Goal: Transaction & Acquisition: Download file/media

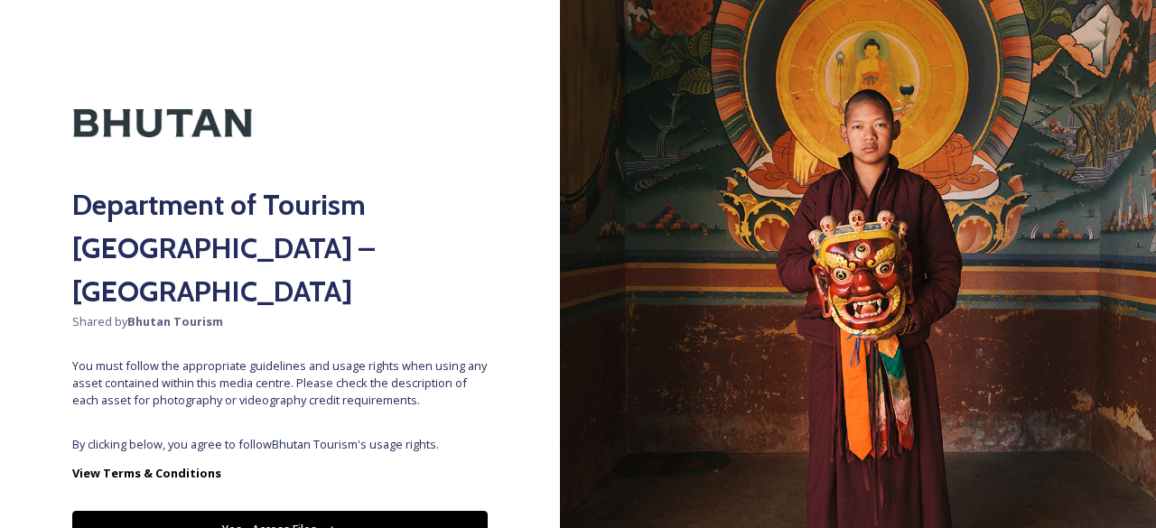
click at [320, 511] on button "Yes - Access Files" at bounding box center [279, 529] width 415 height 37
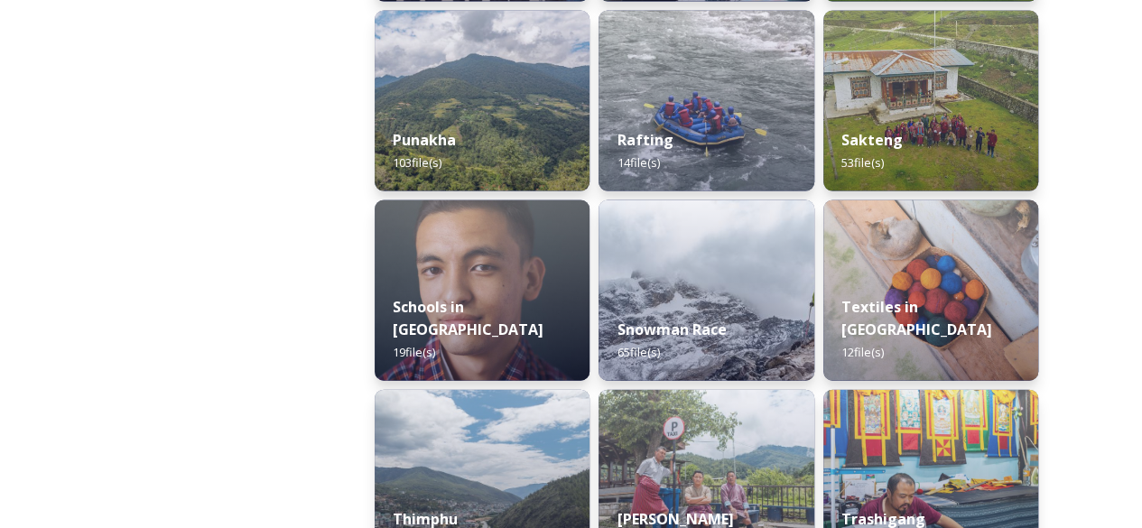
scroll to position [2257, 0]
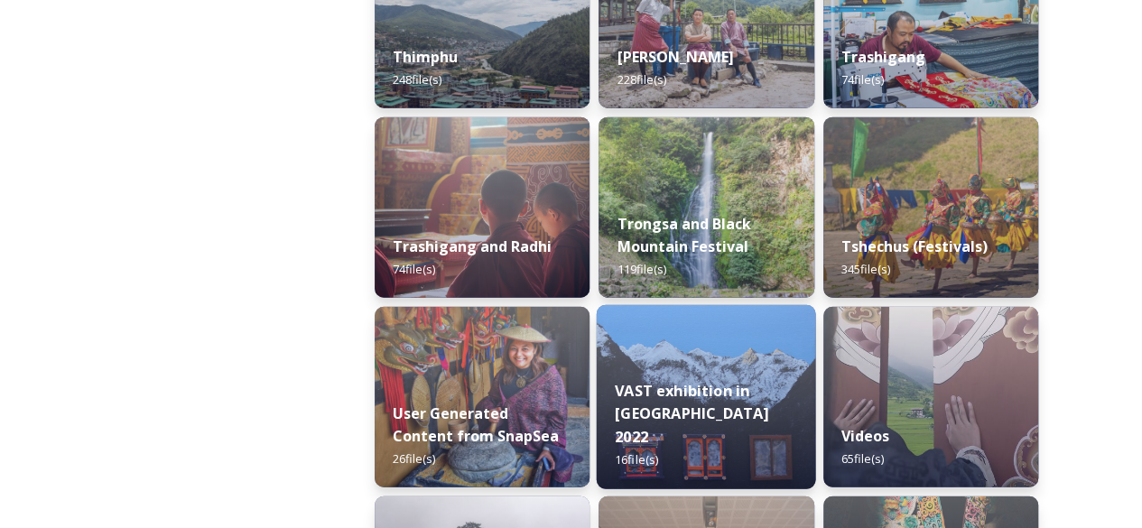
click at [650, 385] on div "VAST exhibition in [GEOGRAPHIC_DATA] 2022 16 file(s)" at bounding box center [706, 425] width 219 height 128
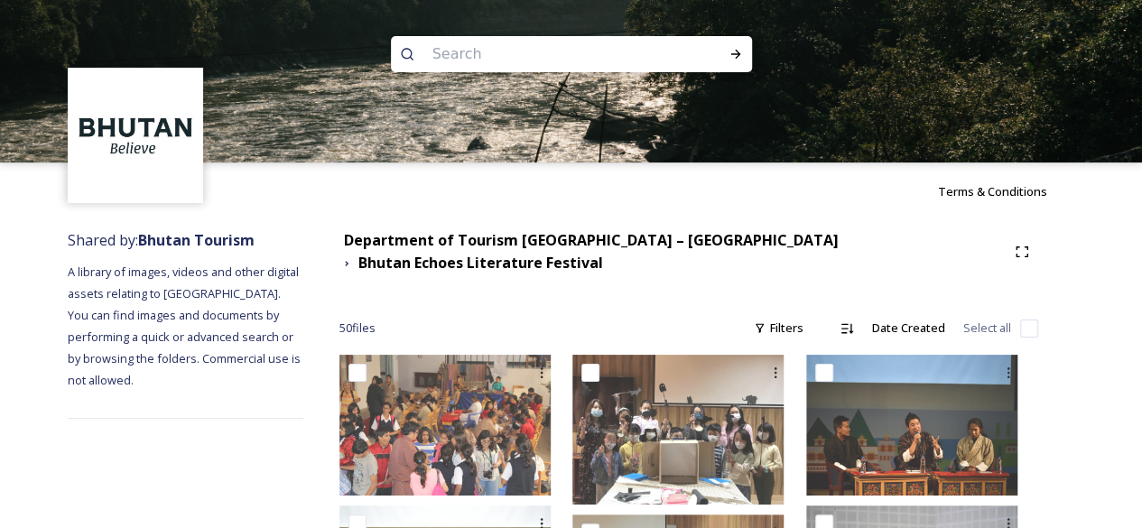
scroll to position [462, 0]
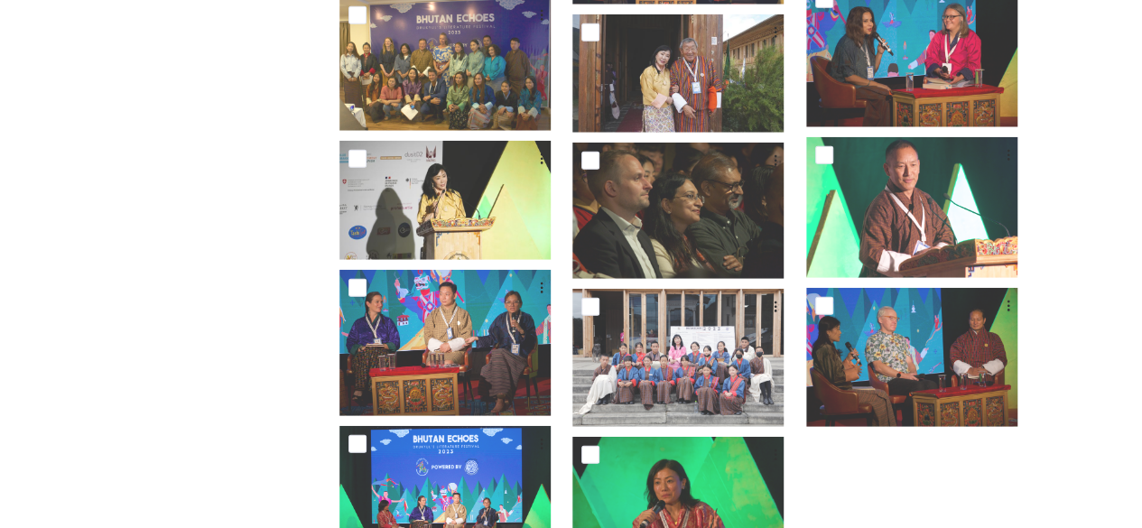
scroll to position [2525, 0]
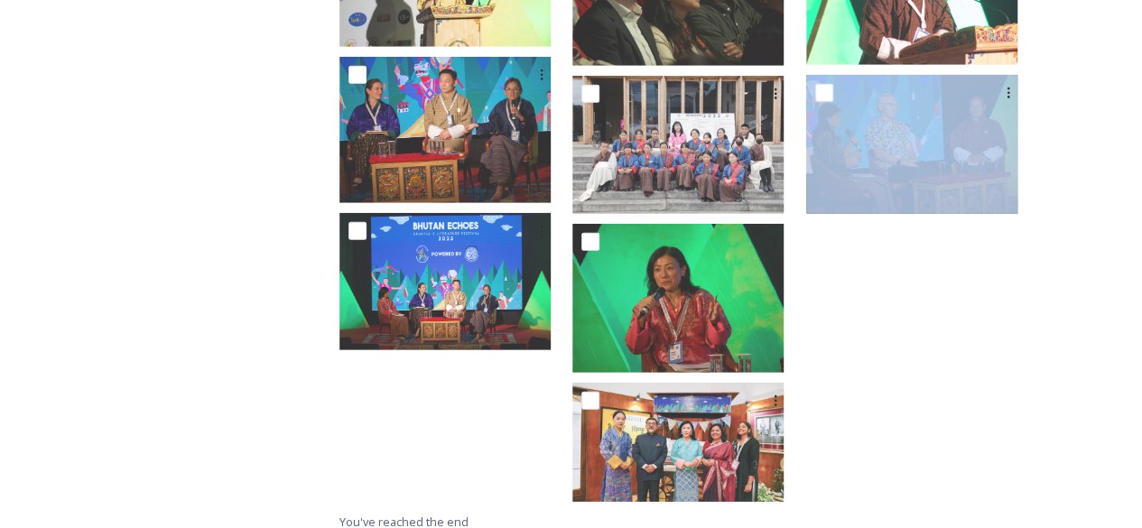
drag, startPoint x: 1140, startPoint y: 404, endPoint x: 1141, endPoint y: 369, distance: 34.3
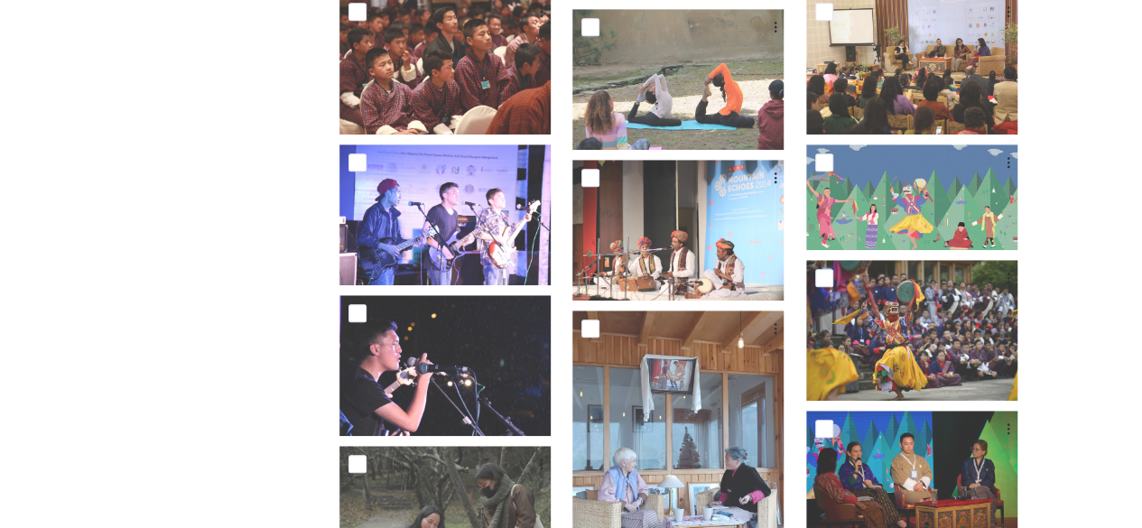
scroll to position [200, 0]
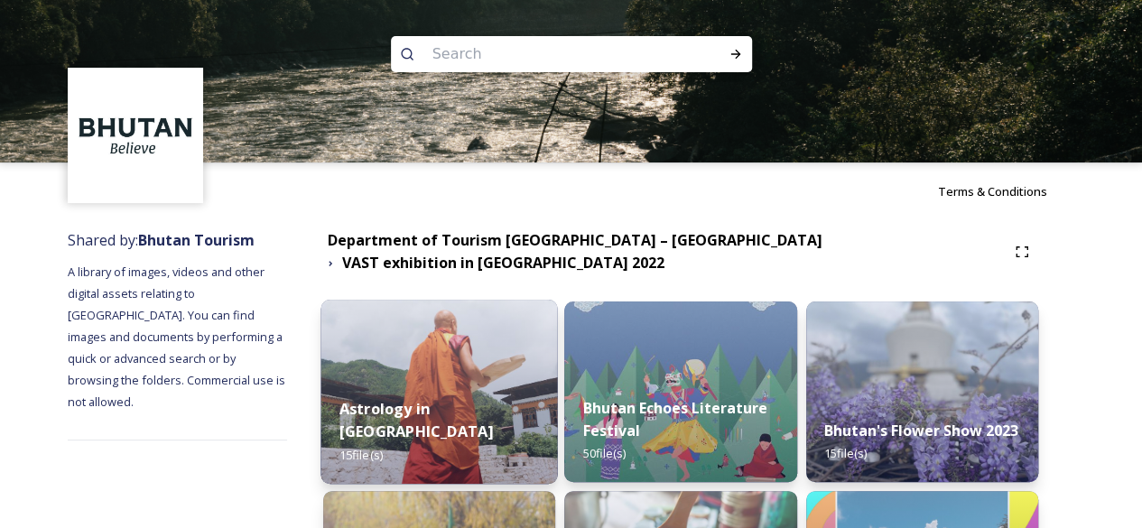
click at [473, 409] on strong "Astrology in [GEOGRAPHIC_DATA]" at bounding box center [417, 419] width 154 height 43
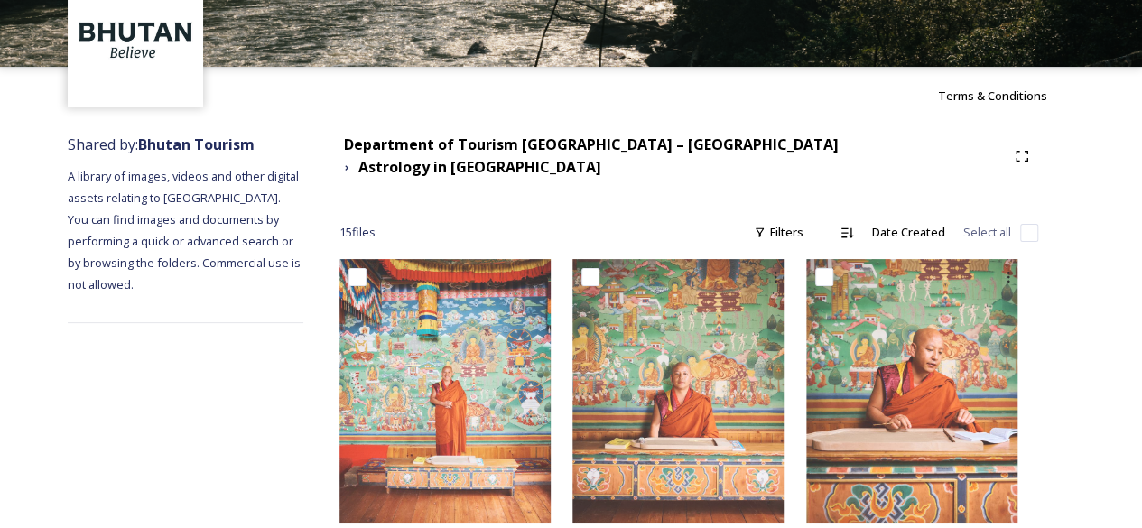
scroll to position [20, 0]
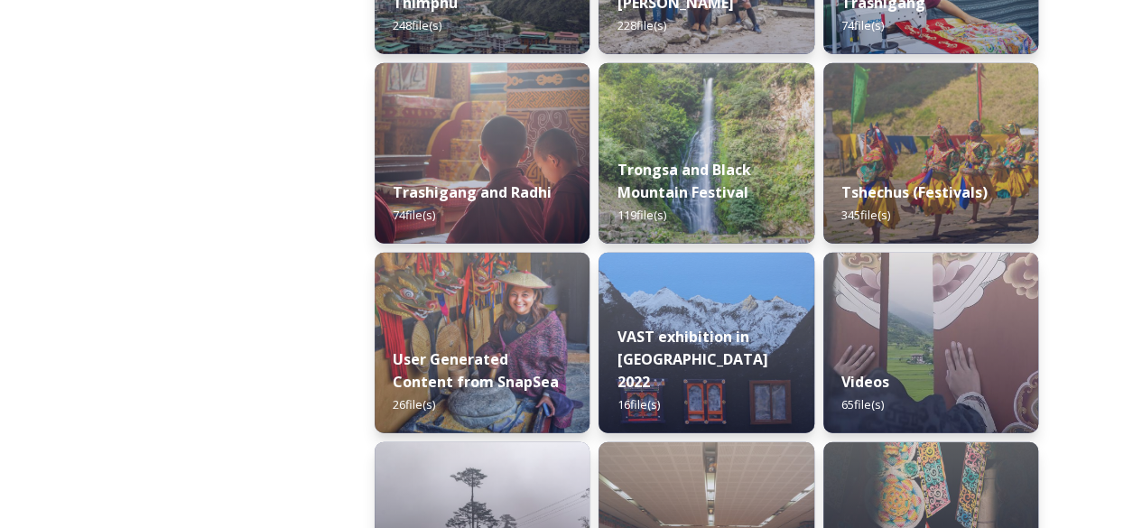
scroll to position [2774, 0]
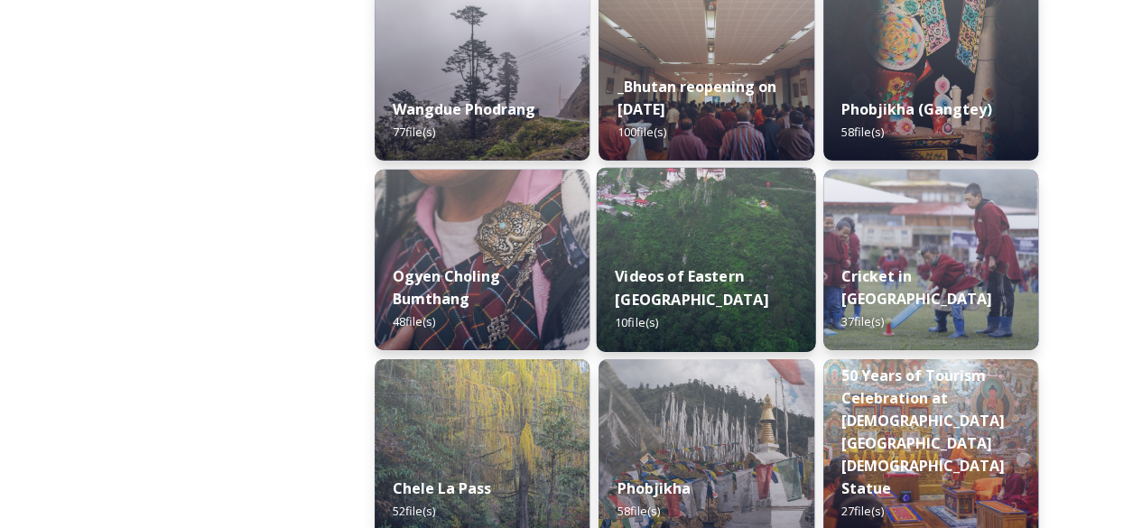
click at [713, 263] on div "Videos of Eastern Bhutan 10 file(s)" at bounding box center [706, 299] width 219 height 105
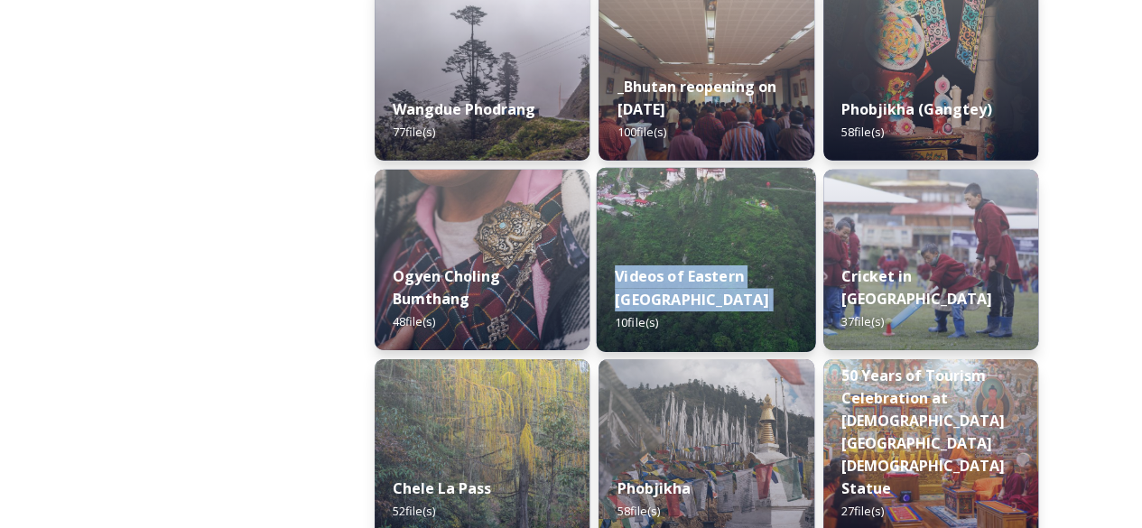
click at [713, 263] on div "Videos of Eastern Bhutan 10 file(s)" at bounding box center [706, 299] width 219 height 105
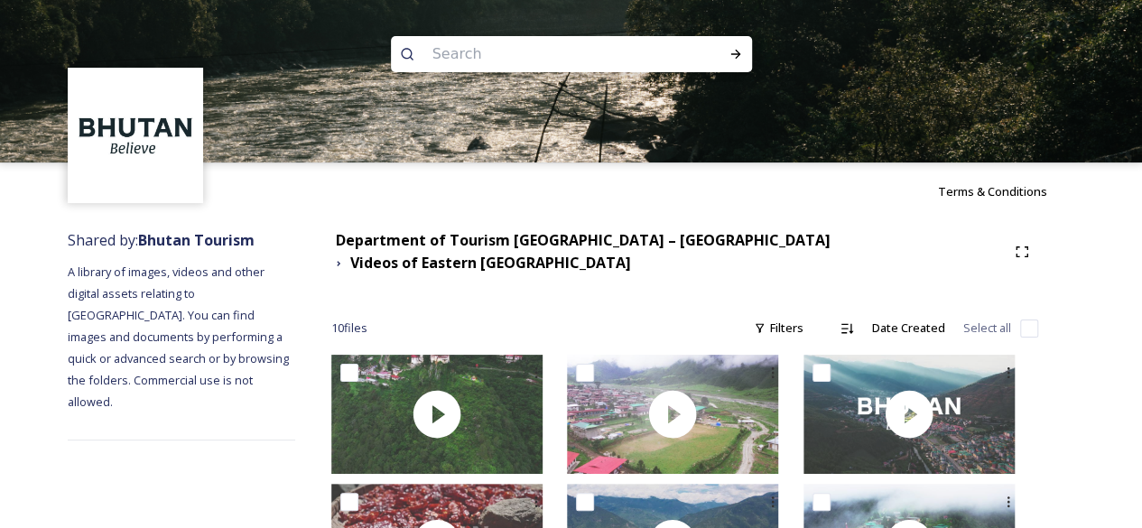
scroll to position [358, 0]
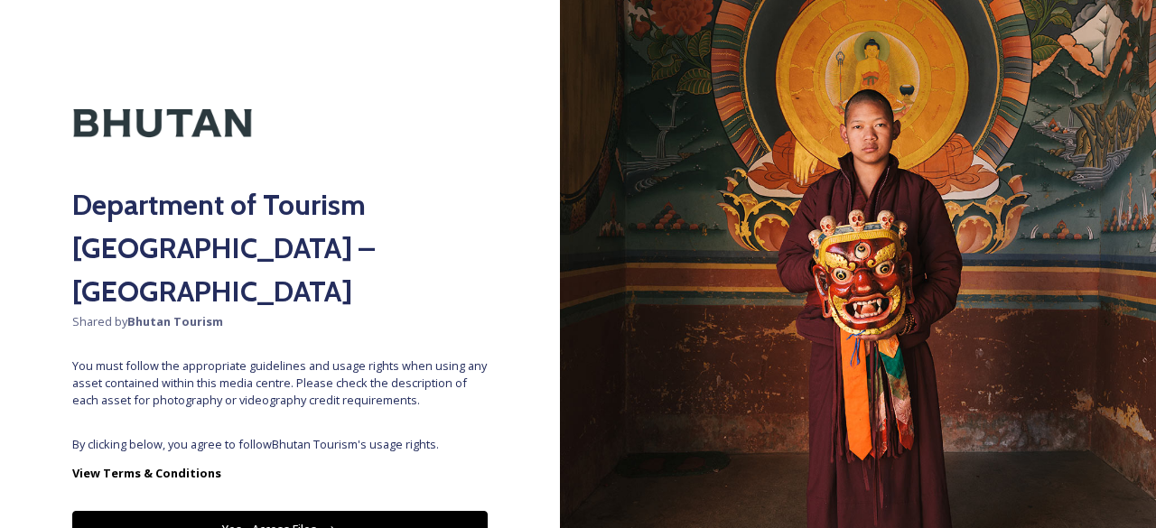
click at [291, 511] on button "Yes - Access Files" at bounding box center [279, 529] width 415 height 37
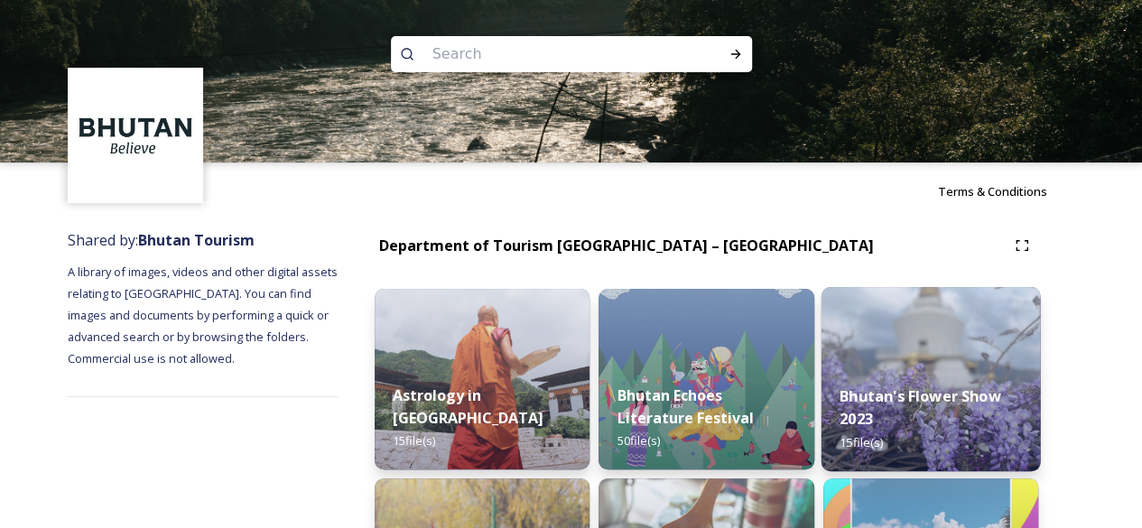
click at [867, 418] on strong "Bhutan's Flower Show 2023" at bounding box center [921, 407] width 162 height 43
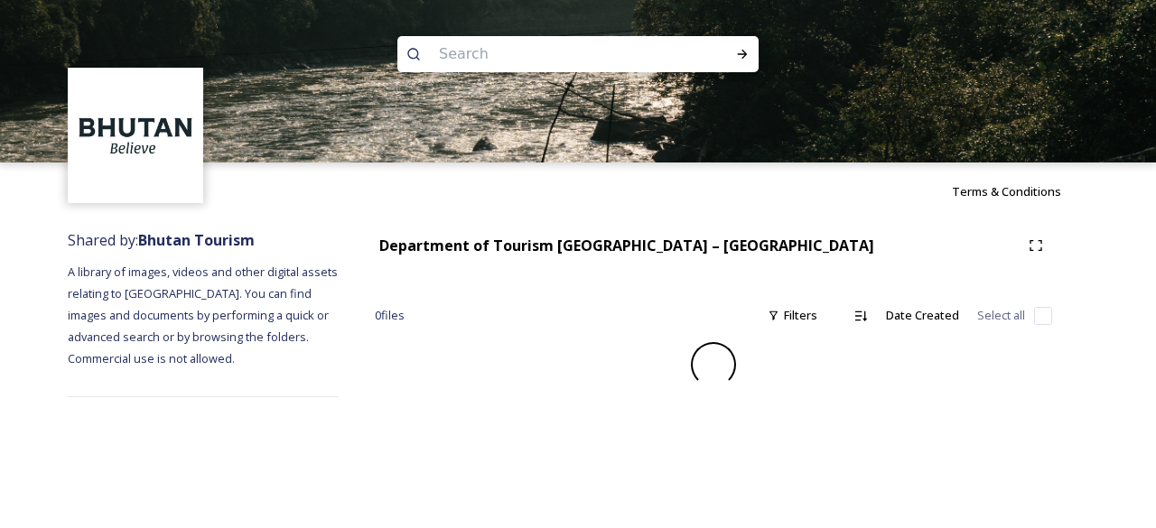
click at [867, 418] on div "Terms & Conditions Shared by: Bhutan Tourism A library of images, videos and ot…" at bounding box center [578, 264] width 1156 height 528
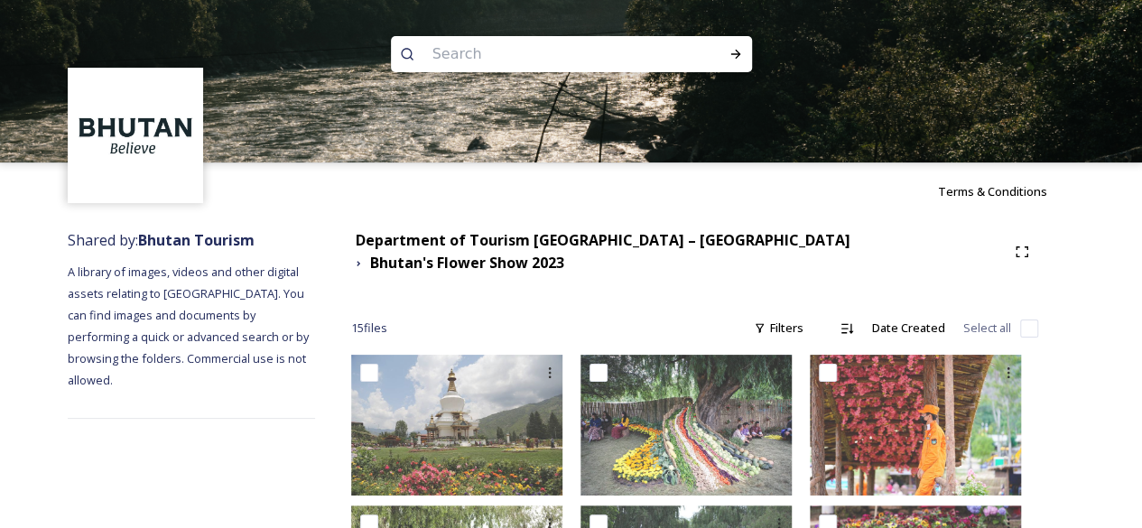
drag, startPoint x: 1141, startPoint y: 308, endPoint x: 1155, endPoint y: 310, distance: 13.7
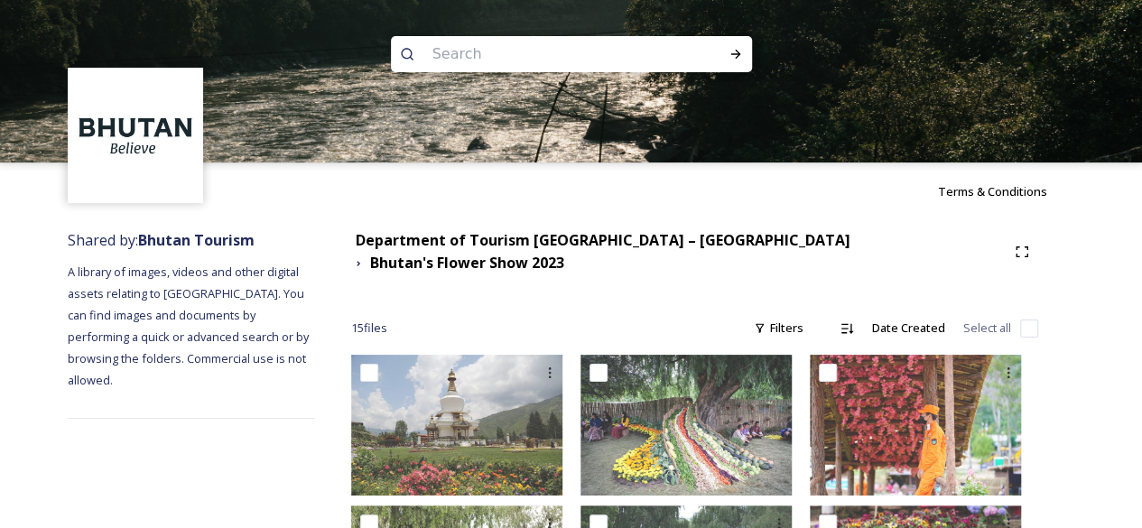
scroll to position [462, 0]
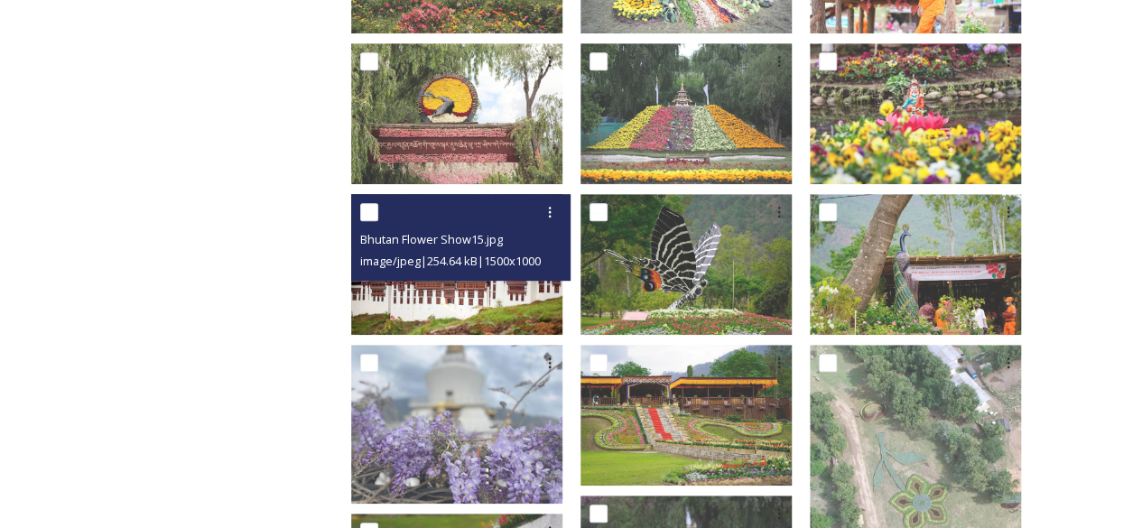
click at [502, 263] on div "Bhutan Flower Show15.jpg image/jpeg | 254.64 kB | 1500 x 1000" at bounding box center [460, 237] width 219 height 87
click at [494, 299] on img at bounding box center [456, 264] width 211 height 141
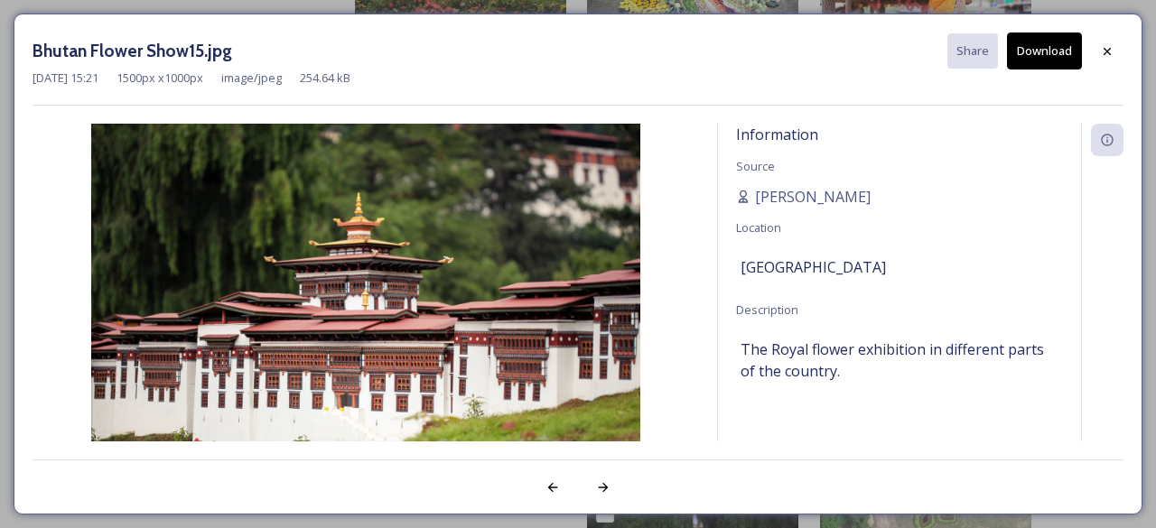
click at [1038, 55] on button "Download" at bounding box center [1044, 51] width 75 height 37
click at [1108, 52] on icon at bounding box center [1107, 51] width 14 height 14
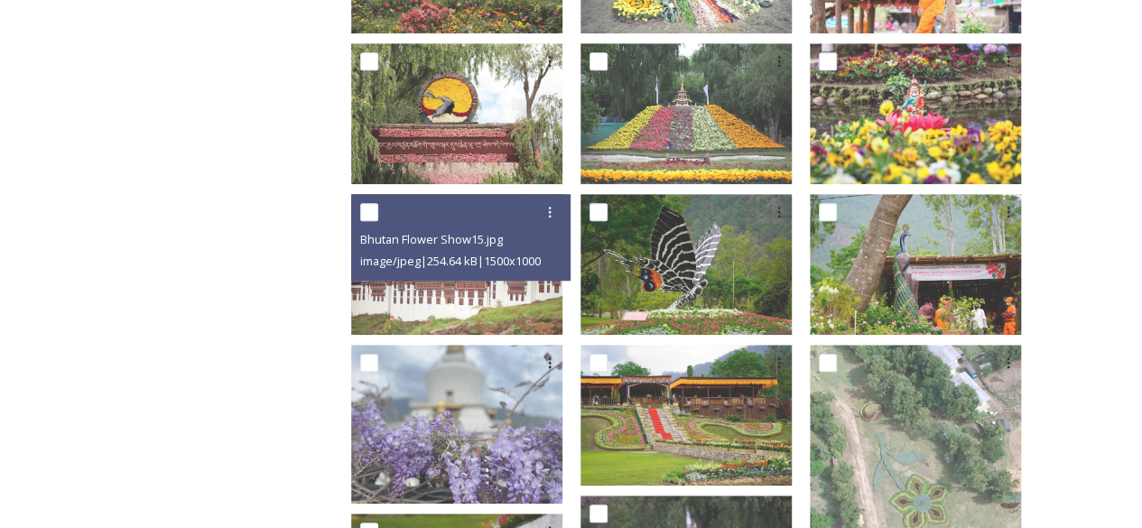
scroll to position [774, 0]
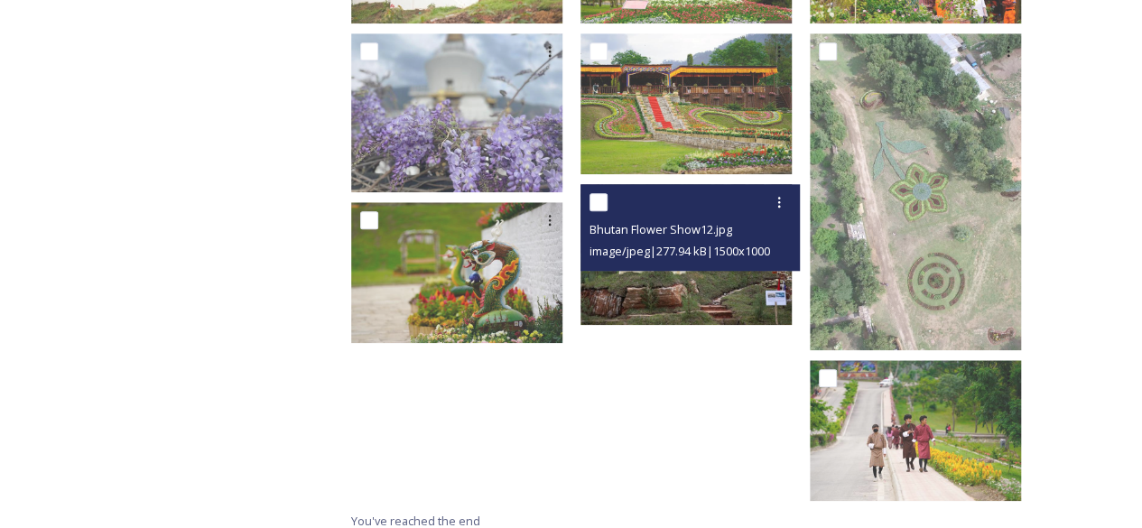
click at [726, 279] on img at bounding box center [686, 254] width 211 height 141
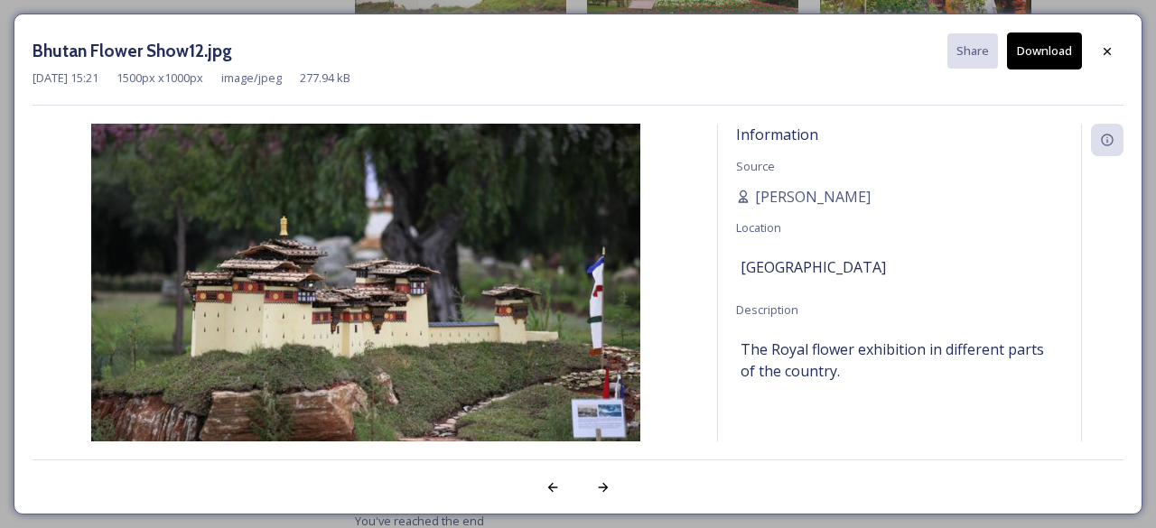
click at [726, 279] on div "Information Source Scarlette DG Location Bhutan Description The Royal flower ex…" at bounding box center [899, 283] width 363 height 318
click at [1038, 44] on button "Download" at bounding box center [1044, 51] width 75 height 37
click at [1037, 53] on button "Download" at bounding box center [1044, 51] width 75 height 37
click at [1100, 60] on div at bounding box center [1107, 51] width 33 height 33
